Goal: Information Seeking & Learning: Learn about a topic

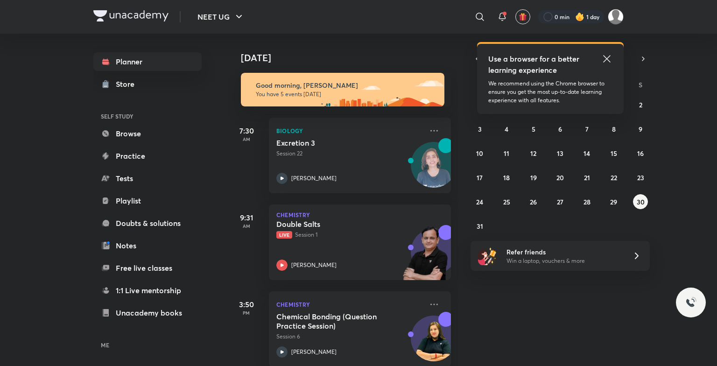
click at [607, 56] on icon at bounding box center [606, 58] width 11 height 11
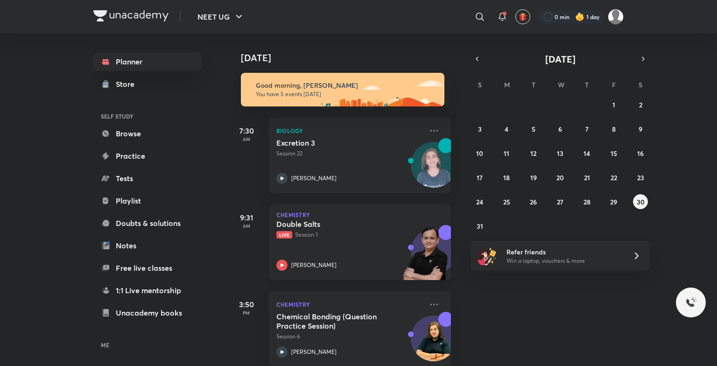
click at [367, 227] on h5 "Double Salts" at bounding box center [334, 223] width 116 height 9
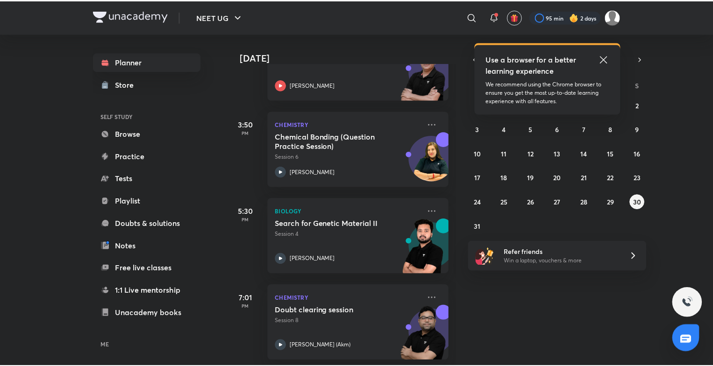
scroll to position [189, 0]
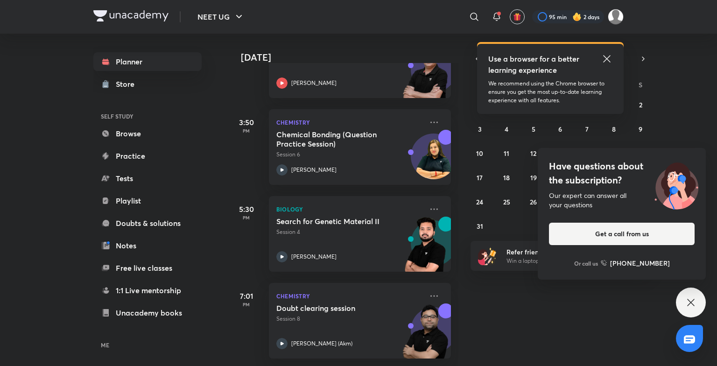
click at [697, 308] on div "Have questions about the subscription? Our expert can answer all your questions…" at bounding box center [691, 303] width 30 height 30
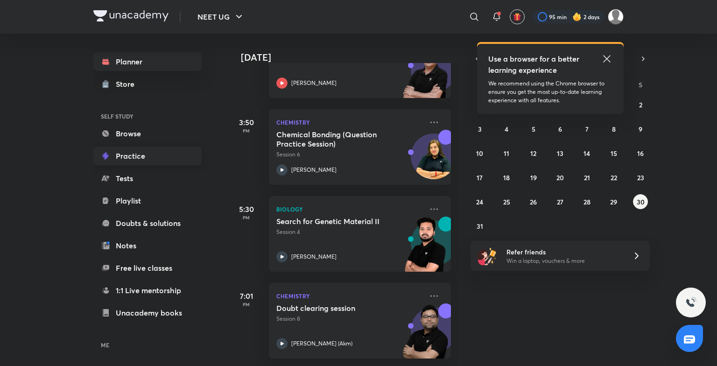
click at [148, 163] on link "Practice" at bounding box center [147, 156] width 108 height 19
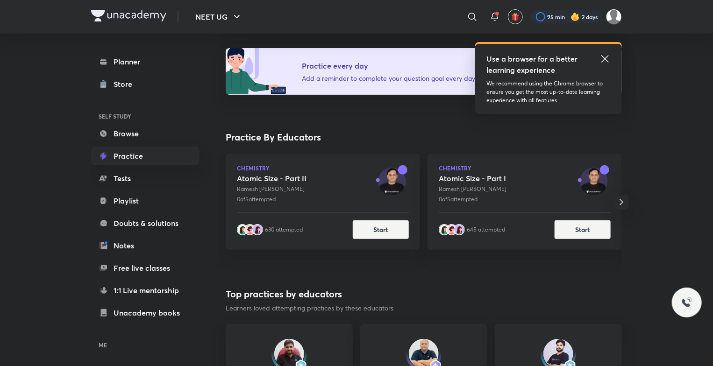
scroll to position [62, 0]
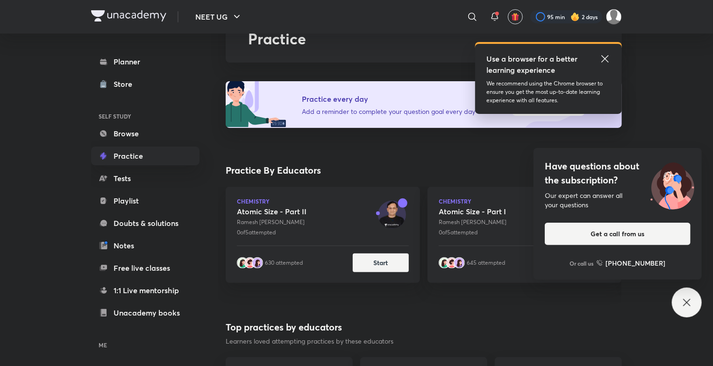
click at [681, 299] on icon at bounding box center [686, 302] width 11 height 11
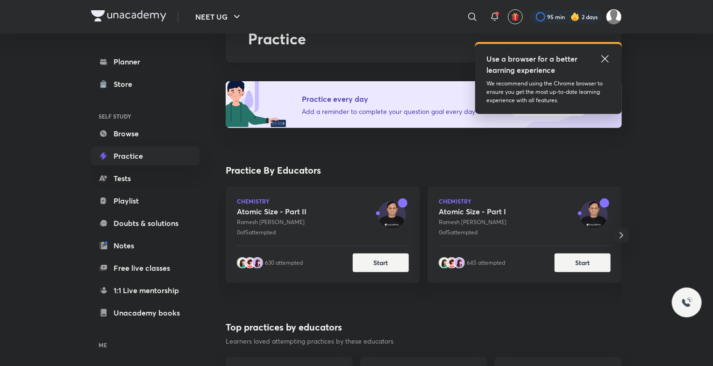
click at [627, 233] on span "button" at bounding box center [621, 235] width 15 height 11
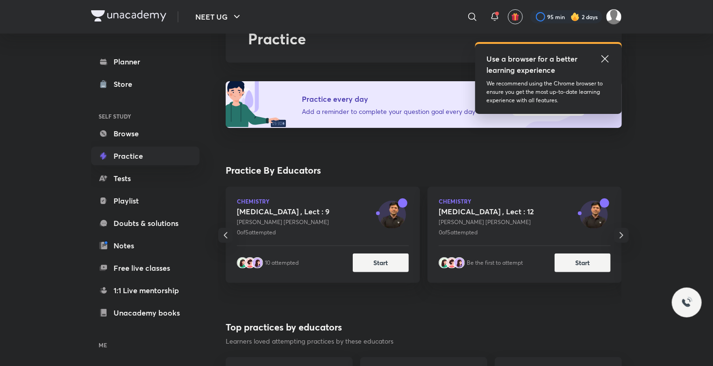
click at [627, 233] on span "button" at bounding box center [621, 235] width 15 height 11
click at [627, 232] on span "button" at bounding box center [621, 235] width 15 height 11
